Goal: Task Accomplishment & Management: Use online tool/utility

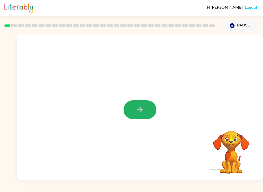
click at [136, 112] on icon "button" at bounding box center [139, 109] width 9 height 9
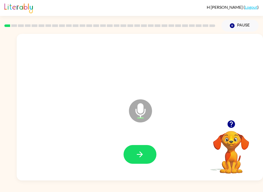
click at [142, 157] on icon "button" at bounding box center [139, 154] width 9 height 9
click at [147, 155] on button "button" at bounding box center [139, 154] width 33 height 19
click at [141, 163] on button "button" at bounding box center [139, 154] width 33 height 19
click at [144, 153] on button "button" at bounding box center [139, 154] width 33 height 19
click at [149, 154] on button "button" at bounding box center [139, 154] width 33 height 19
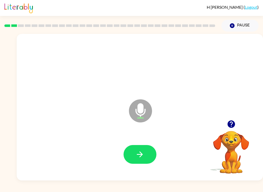
click at [143, 160] on button "button" at bounding box center [139, 154] width 33 height 19
click at [146, 151] on button "button" at bounding box center [139, 154] width 33 height 19
click at [129, 153] on button "button" at bounding box center [139, 154] width 33 height 19
click at [139, 136] on icon "Microphone The Microphone is here when it is your turn to talk" at bounding box center [165, 117] width 77 height 38
click at [134, 159] on button "button" at bounding box center [139, 154] width 33 height 19
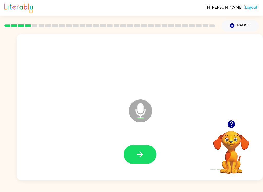
click at [128, 158] on button "button" at bounding box center [139, 154] width 33 height 19
click at [145, 155] on button "button" at bounding box center [139, 154] width 33 height 19
click at [143, 158] on icon "button" at bounding box center [139, 154] width 9 height 9
click at [148, 150] on button "button" at bounding box center [139, 154] width 33 height 19
click at [139, 154] on icon "button" at bounding box center [139, 154] width 9 height 9
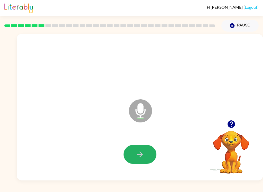
click at [143, 154] on icon "button" at bounding box center [139, 154] width 9 height 9
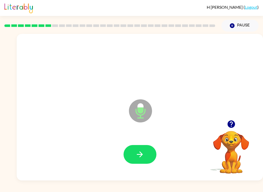
click at [140, 155] on icon "button" at bounding box center [139, 154] width 9 height 9
click at [138, 153] on icon "button" at bounding box center [139, 154] width 9 height 9
click at [144, 157] on button "button" at bounding box center [139, 154] width 33 height 19
click at [131, 155] on button "button" at bounding box center [139, 154] width 33 height 19
click at [138, 164] on button "button" at bounding box center [139, 154] width 33 height 19
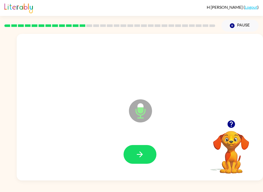
click at [139, 156] on icon "button" at bounding box center [139, 154] width 9 height 9
click at [142, 150] on icon "button" at bounding box center [139, 154] width 9 height 9
click at [138, 143] on div at bounding box center [140, 154] width 236 height 42
click at [138, 152] on icon "button" at bounding box center [139, 154] width 9 height 9
click at [144, 156] on button "button" at bounding box center [139, 154] width 33 height 19
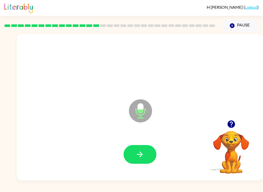
click at [139, 152] on icon "button" at bounding box center [140, 154] width 6 height 6
click at [143, 148] on button "button" at bounding box center [139, 154] width 33 height 19
click at [145, 157] on button "button" at bounding box center [139, 154] width 33 height 19
click at [141, 151] on icon "button" at bounding box center [139, 154] width 9 height 9
click at [135, 154] on button "button" at bounding box center [139, 154] width 33 height 19
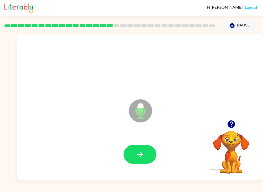
click at [148, 155] on button "button" at bounding box center [139, 154] width 33 height 19
click at [142, 154] on icon "button" at bounding box center [140, 154] width 6 height 6
click at [141, 151] on icon "button" at bounding box center [139, 154] width 9 height 9
click at [136, 159] on icon "button" at bounding box center [139, 154] width 9 height 9
click at [144, 155] on icon "button" at bounding box center [139, 154] width 9 height 9
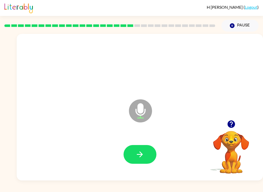
click at [147, 154] on button "button" at bounding box center [139, 154] width 33 height 19
click at [139, 152] on icon "button" at bounding box center [139, 154] width 9 height 9
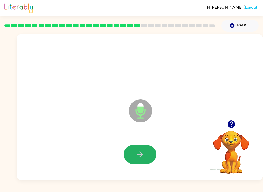
click at [139, 154] on icon "button" at bounding box center [139, 154] width 9 height 9
click at [144, 158] on icon "button" at bounding box center [139, 154] width 9 height 9
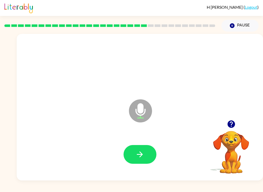
click at [128, 156] on button "button" at bounding box center [139, 154] width 33 height 19
click at [129, 155] on button "button" at bounding box center [139, 154] width 33 height 19
click at [138, 154] on icon "button" at bounding box center [139, 154] width 9 height 9
click at [136, 155] on icon "button" at bounding box center [139, 154] width 9 height 9
click at [132, 156] on button "button" at bounding box center [139, 154] width 33 height 19
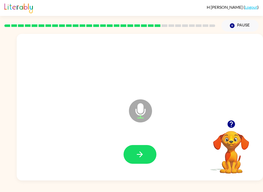
click at [140, 155] on icon "button" at bounding box center [139, 154] width 9 height 9
click at [144, 158] on button "button" at bounding box center [139, 154] width 33 height 19
click at [138, 158] on icon "button" at bounding box center [139, 154] width 9 height 9
click at [139, 153] on icon "button" at bounding box center [139, 154] width 9 height 9
click at [147, 149] on button "button" at bounding box center [139, 154] width 33 height 19
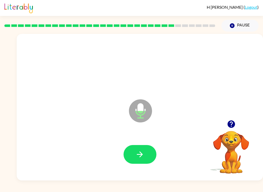
click at [127, 156] on button "button" at bounding box center [139, 154] width 33 height 19
click at [127, 159] on button "button" at bounding box center [139, 154] width 33 height 19
click at [136, 154] on icon "button" at bounding box center [139, 154] width 9 height 9
click at [134, 162] on button "button" at bounding box center [139, 154] width 33 height 19
click at [136, 156] on icon "button" at bounding box center [139, 154] width 9 height 9
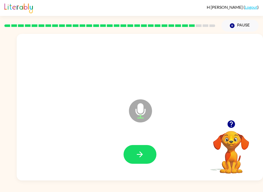
click at [145, 158] on button "button" at bounding box center [139, 154] width 33 height 19
click at [139, 154] on icon "button" at bounding box center [140, 154] width 6 height 6
click at [133, 153] on button "button" at bounding box center [139, 154] width 33 height 19
click at [140, 155] on icon "button" at bounding box center [139, 154] width 9 height 9
click at [134, 159] on button "button" at bounding box center [139, 154] width 33 height 19
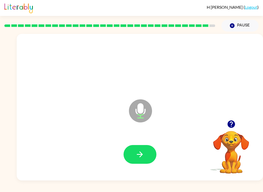
click at [138, 160] on button "button" at bounding box center [139, 154] width 33 height 19
